Goal: Find specific page/section: Find specific page/section

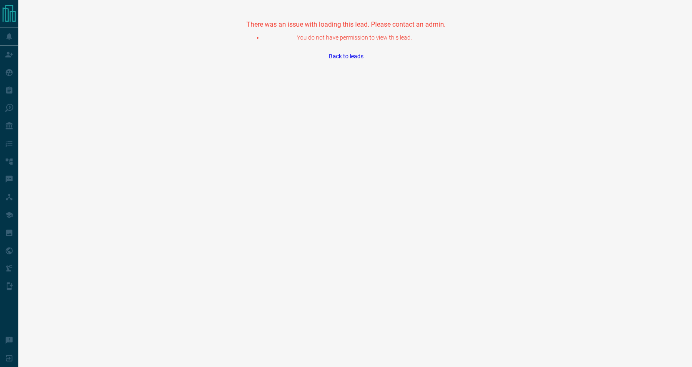
click at [345, 56] on link "Back to leads" at bounding box center [346, 56] width 35 height 7
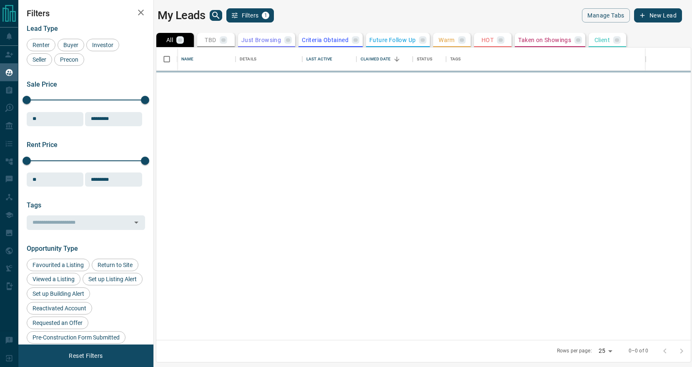
scroll to position [292, 534]
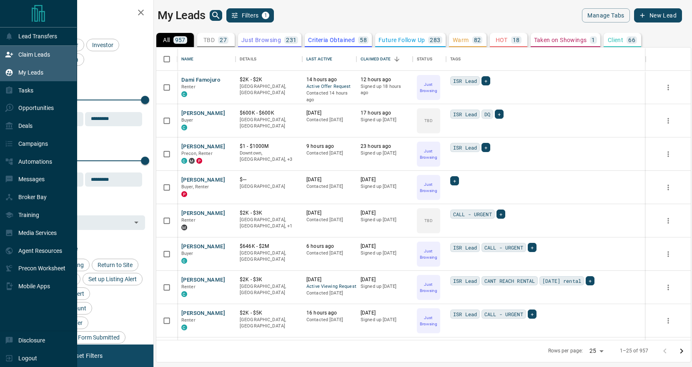
click at [12, 58] on icon at bounding box center [9, 54] width 8 height 8
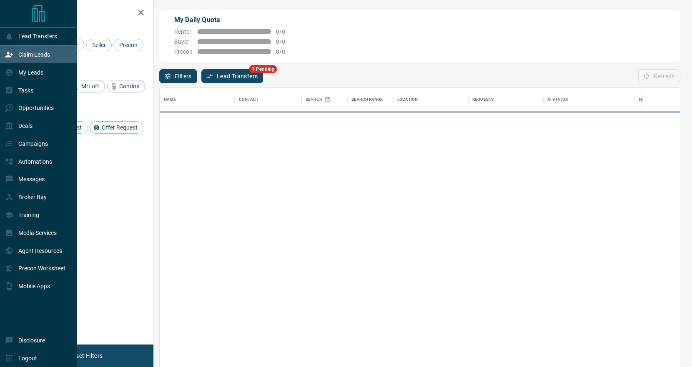
scroll to position [280, 520]
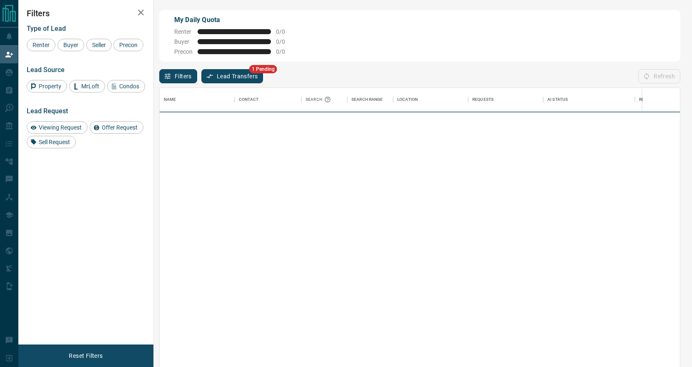
click at [259, 77] on button "Lead Transfers" at bounding box center [232, 76] width 62 height 14
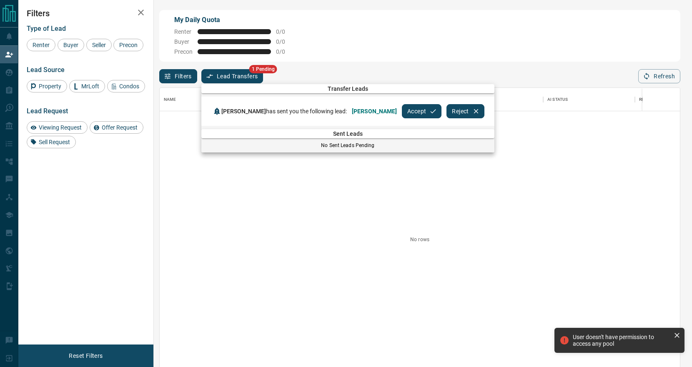
click at [423, 111] on button "Accept" at bounding box center [422, 111] width 40 height 14
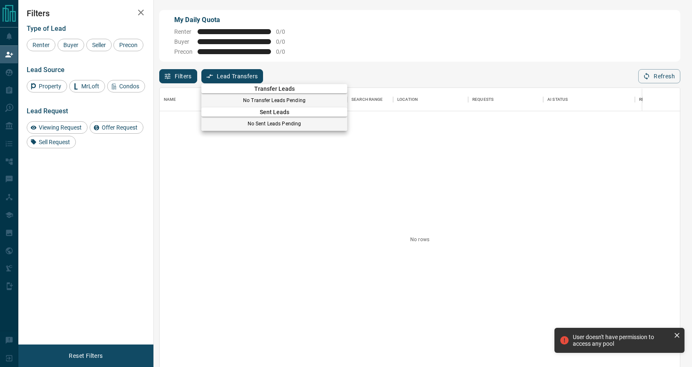
click at [5, 72] on div at bounding box center [346, 183] width 692 height 367
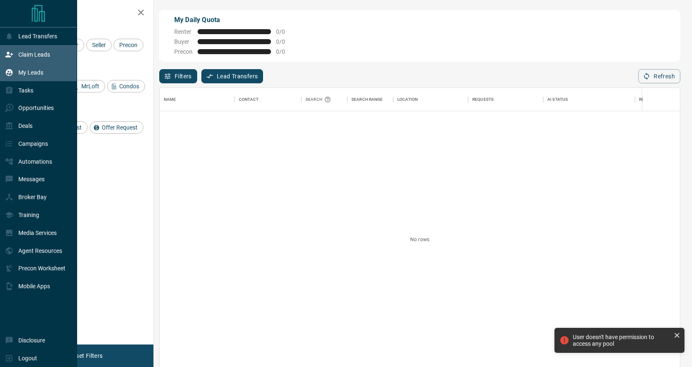
click at [12, 76] on icon at bounding box center [9, 72] width 8 height 8
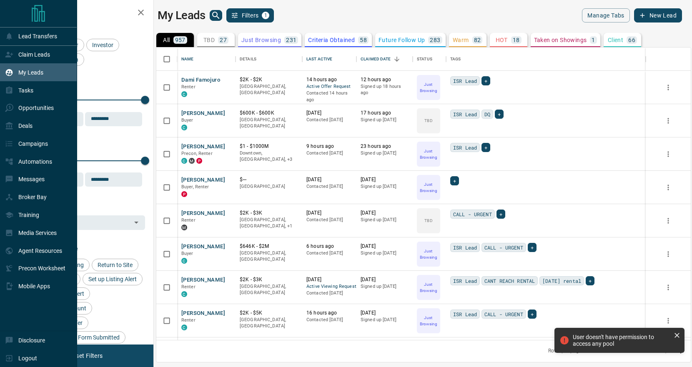
scroll to position [292, 534]
